Goal: Navigation & Orientation: Find specific page/section

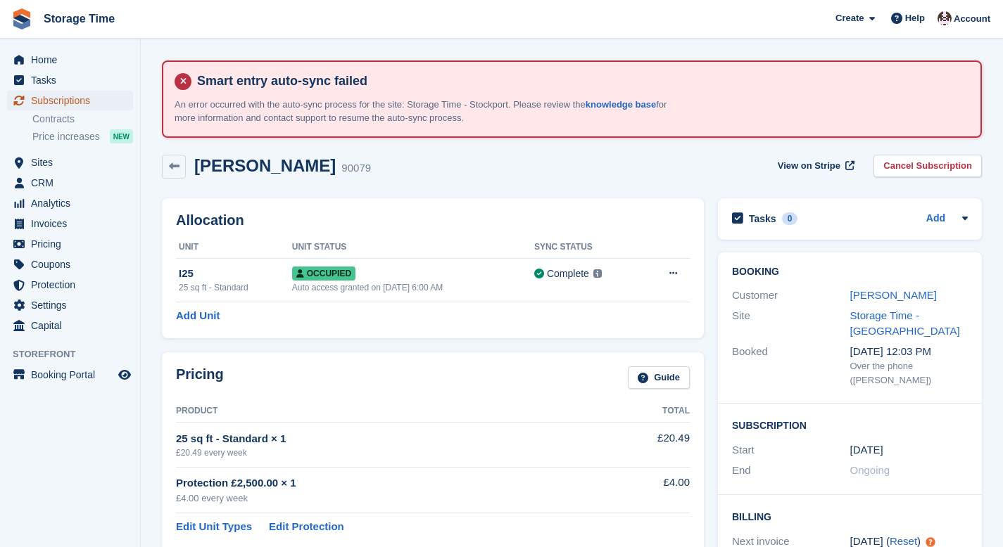
click at [72, 102] on span "Subscriptions" at bounding box center [73, 101] width 84 height 20
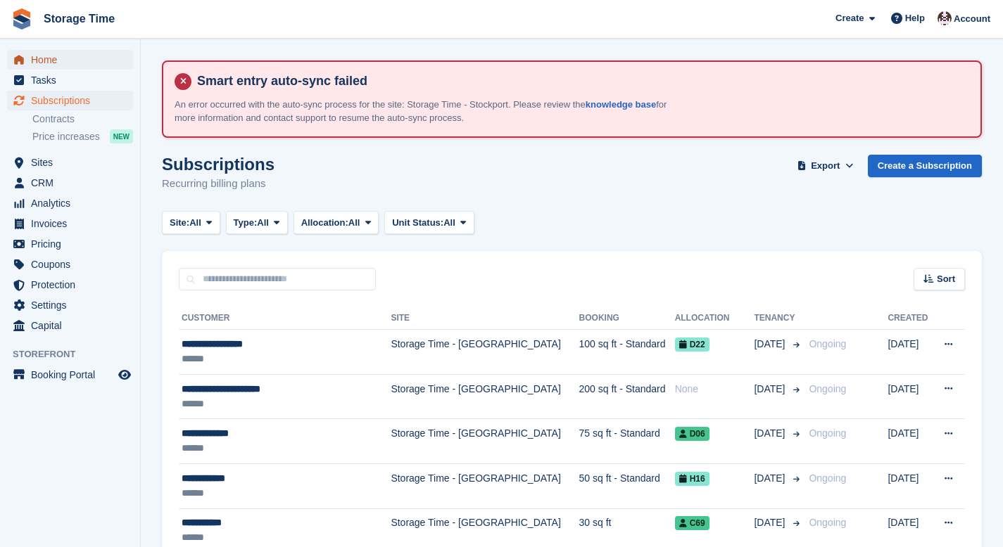
click at [51, 54] on span "Home" at bounding box center [73, 60] width 84 height 20
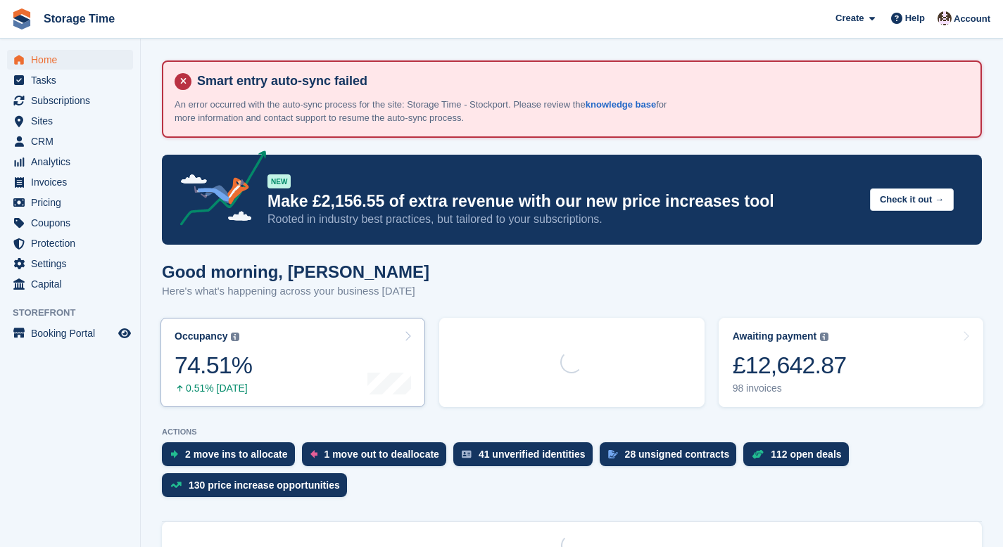
click at [310, 367] on link "Occupancy The percentage of all currently allocated units in terms of area. Inc…" at bounding box center [292, 362] width 265 height 89
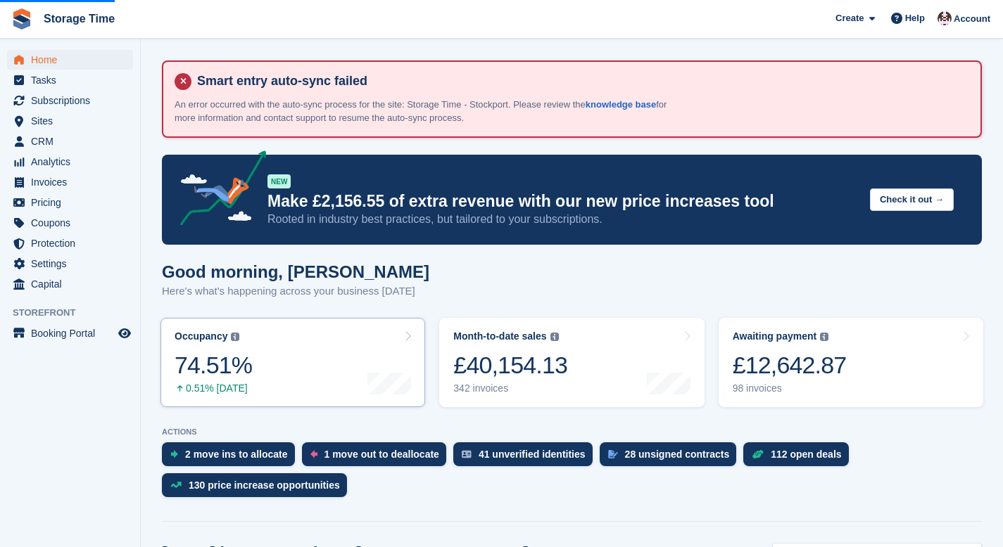
click at [412, 336] on link "Occupancy The percentage of all currently allocated units in terms of area. Inc…" at bounding box center [292, 362] width 265 height 89
click at [223, 371] on div "74.51%" at bounding box center [213, 365] width 77 height 29
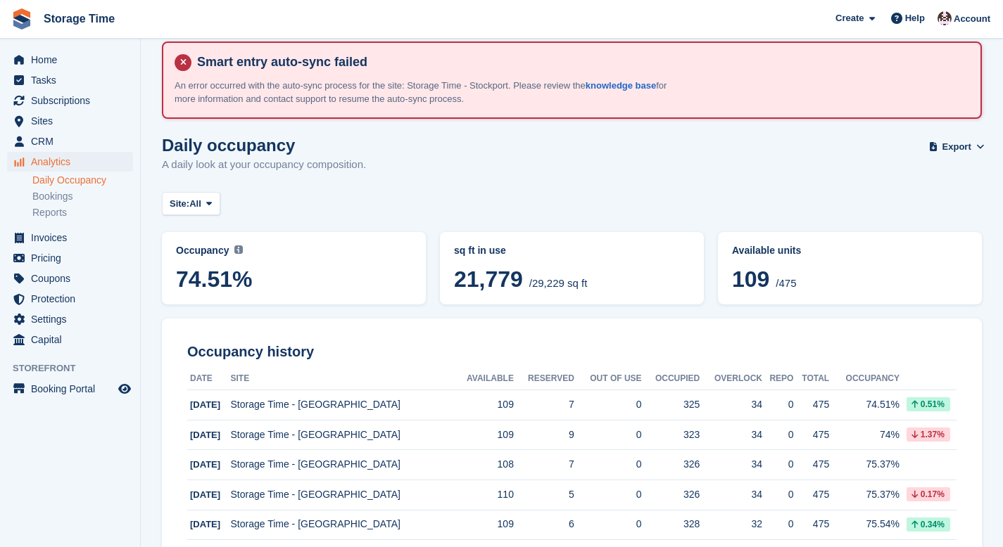
scroll to position [20, 0]
